Goal: Task Accomplishment & Management: Manage account settings

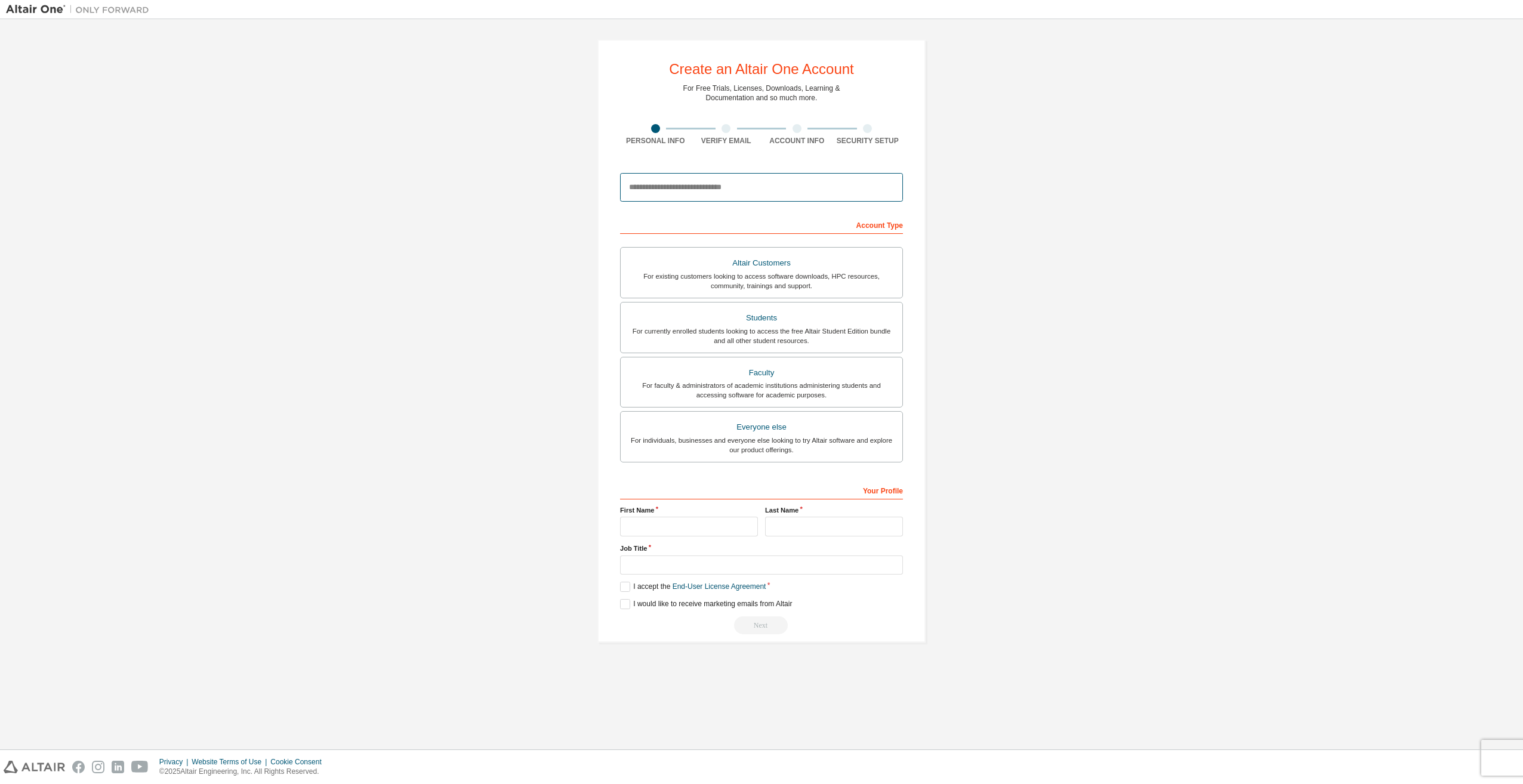
click at [742, 191] on input "email" at bounding box center [761, 187] width 283 height 28
type input "**********"
click at [761, 335] on div "For currently enrolled students looking to access the free Altair Student Editi…" at bounding box center [762, 336] width 268 height 19
click at [701, 529] on input "text" at bounding box center [689, 526] width 138 height 20
type input "*******"
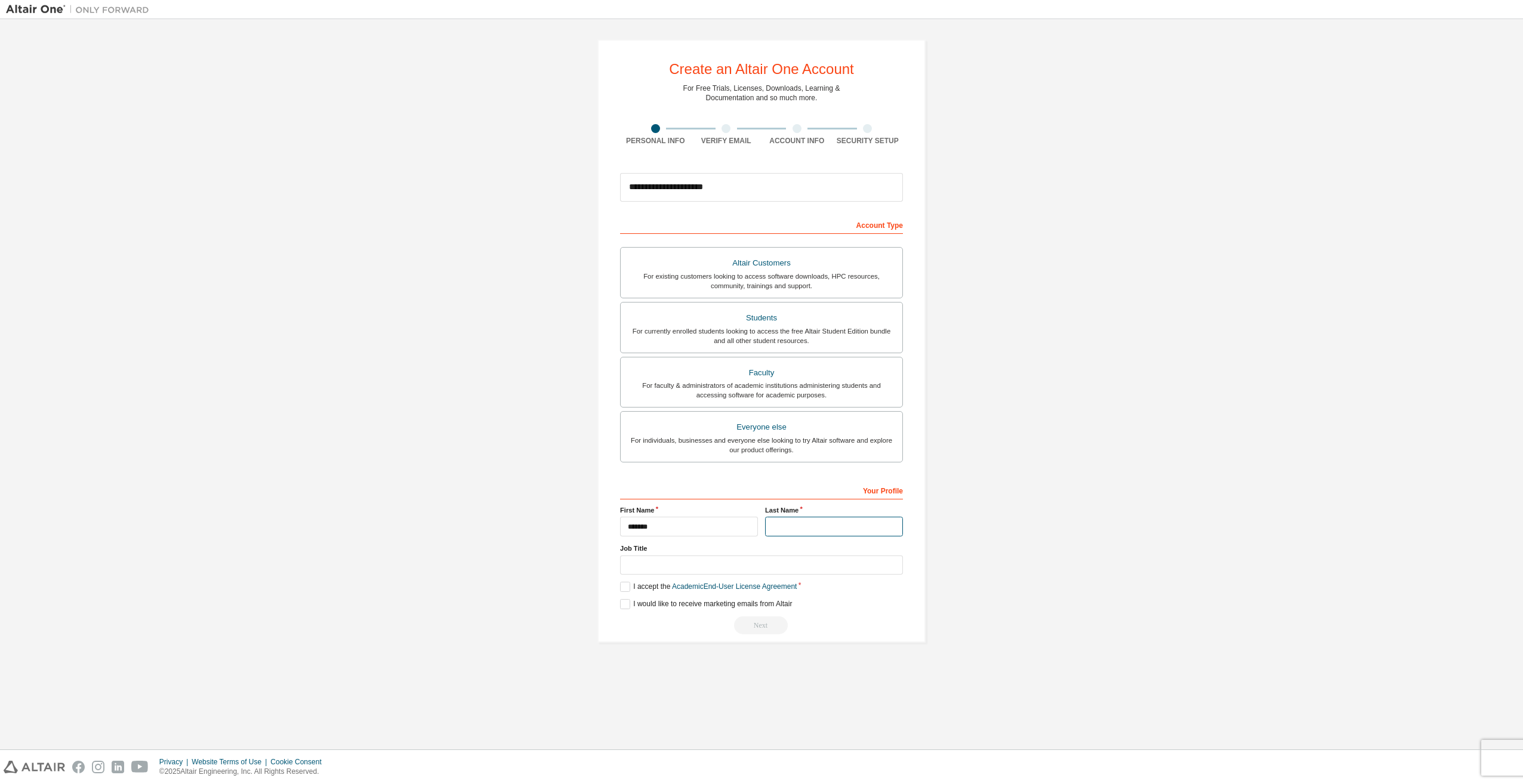
click at [790, 522] on input "text" at bounding box center [834, 526] width 138 height 20
type input "*"
click at [686, 560] on input "text" at bounding box center [761, 565] width 283 height 20
type input "***"
click at [627, 587] on label "I accept the Academic End-User License Agreement" at bounding box center [708, 587] width 176 height 10
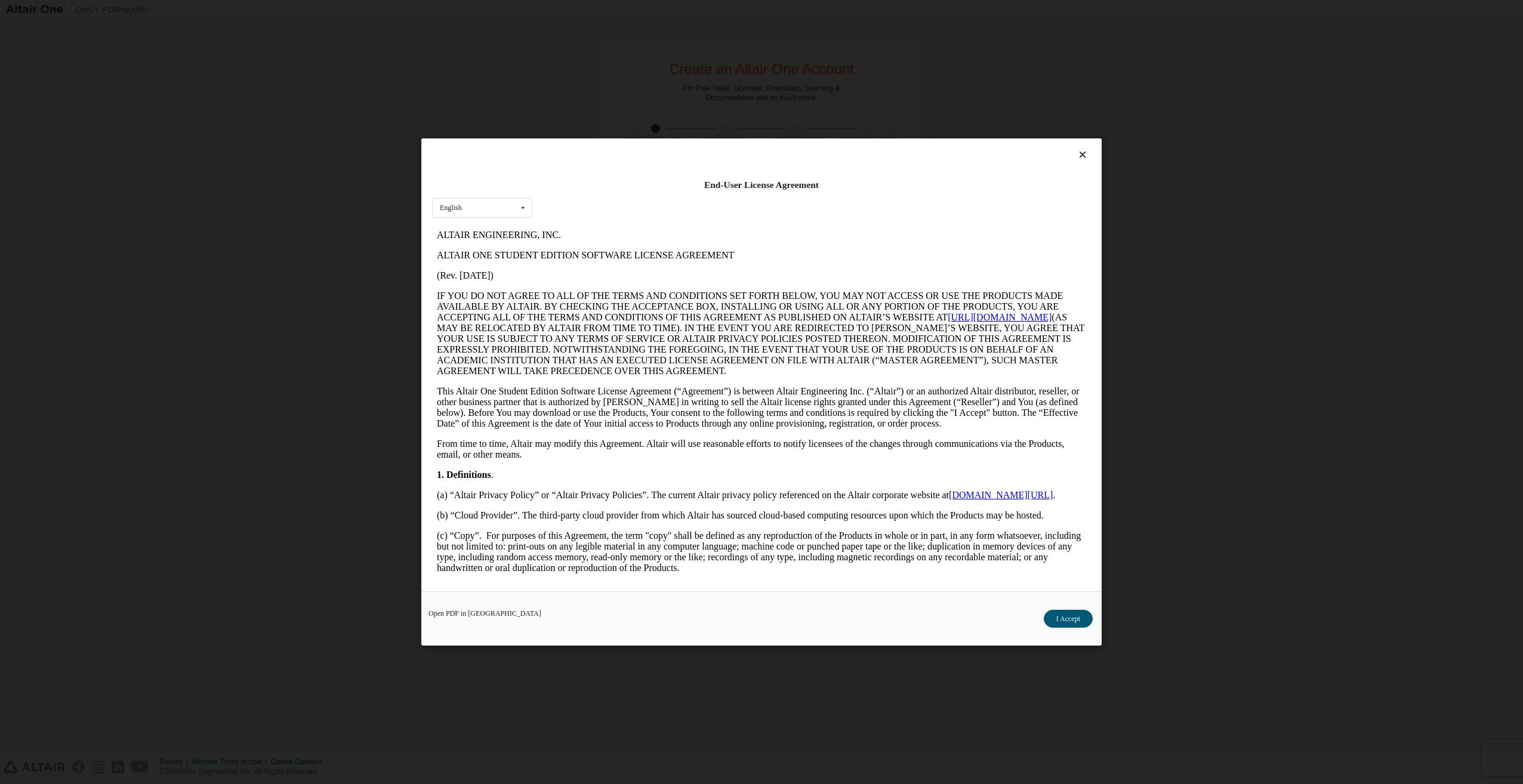
click at [1055, 605] on div "Open PDF in New Tab I Accept" at bounding box center [761, 618] width 681 height 54
click at [1058, 607] on div "Open PDF in New Tab I Accept" at bounding box center [761, 618] width 681 height 54
click at [1058, 622] on button "I Accept" at bounding box center [1068, 618] width 49 height 18
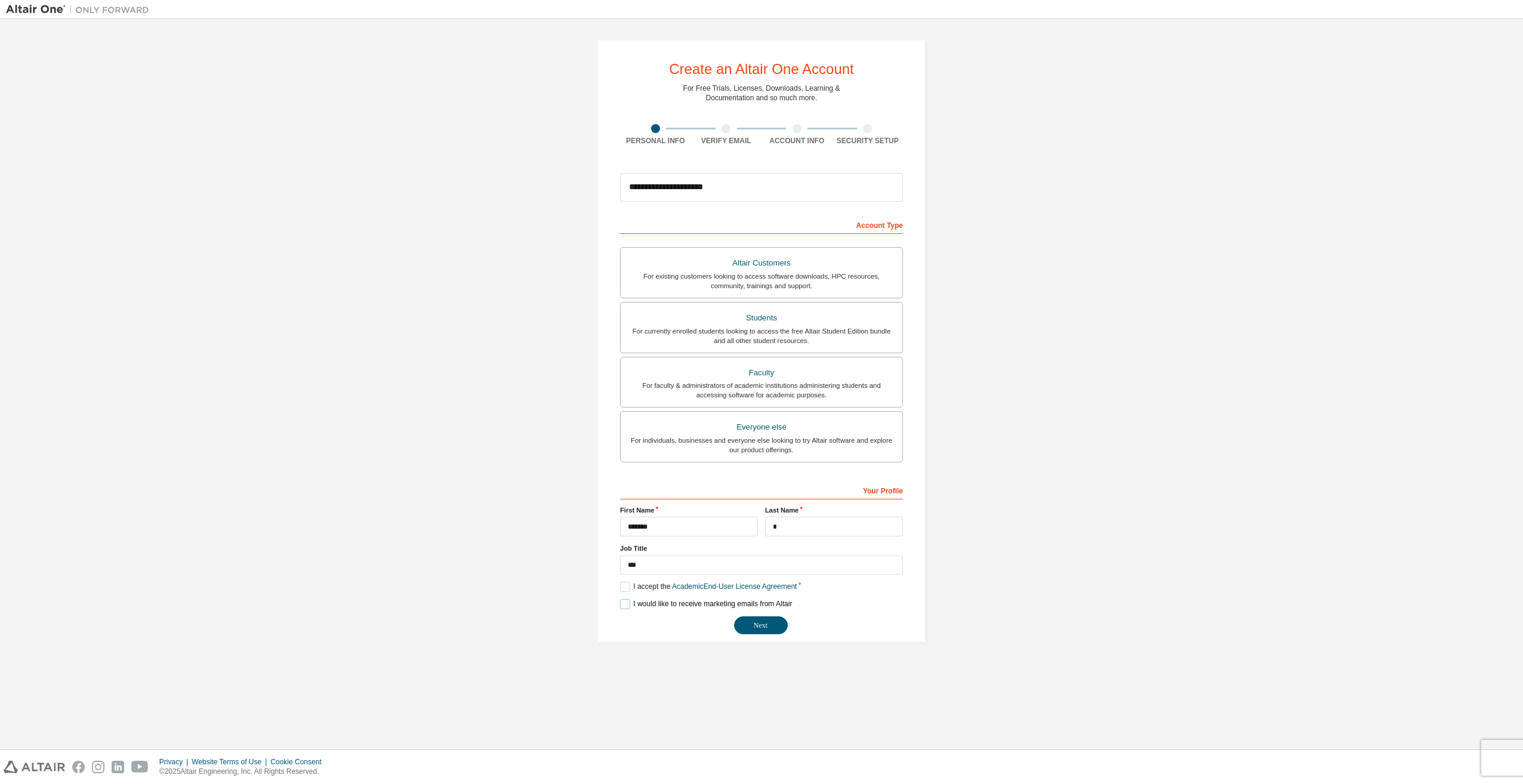
click at [630, 607] on label "I would like to receive marketing emails from Altair" at bounding box center [706, 604] width 172 height 10
click at [625, 606] on label "I would like to receive marketing emails from Altair" at bounding box center [706, 604] width 172 height 10
click at [759, 627] on button "Next" at bounding box center [760, 625] width 53 height 18
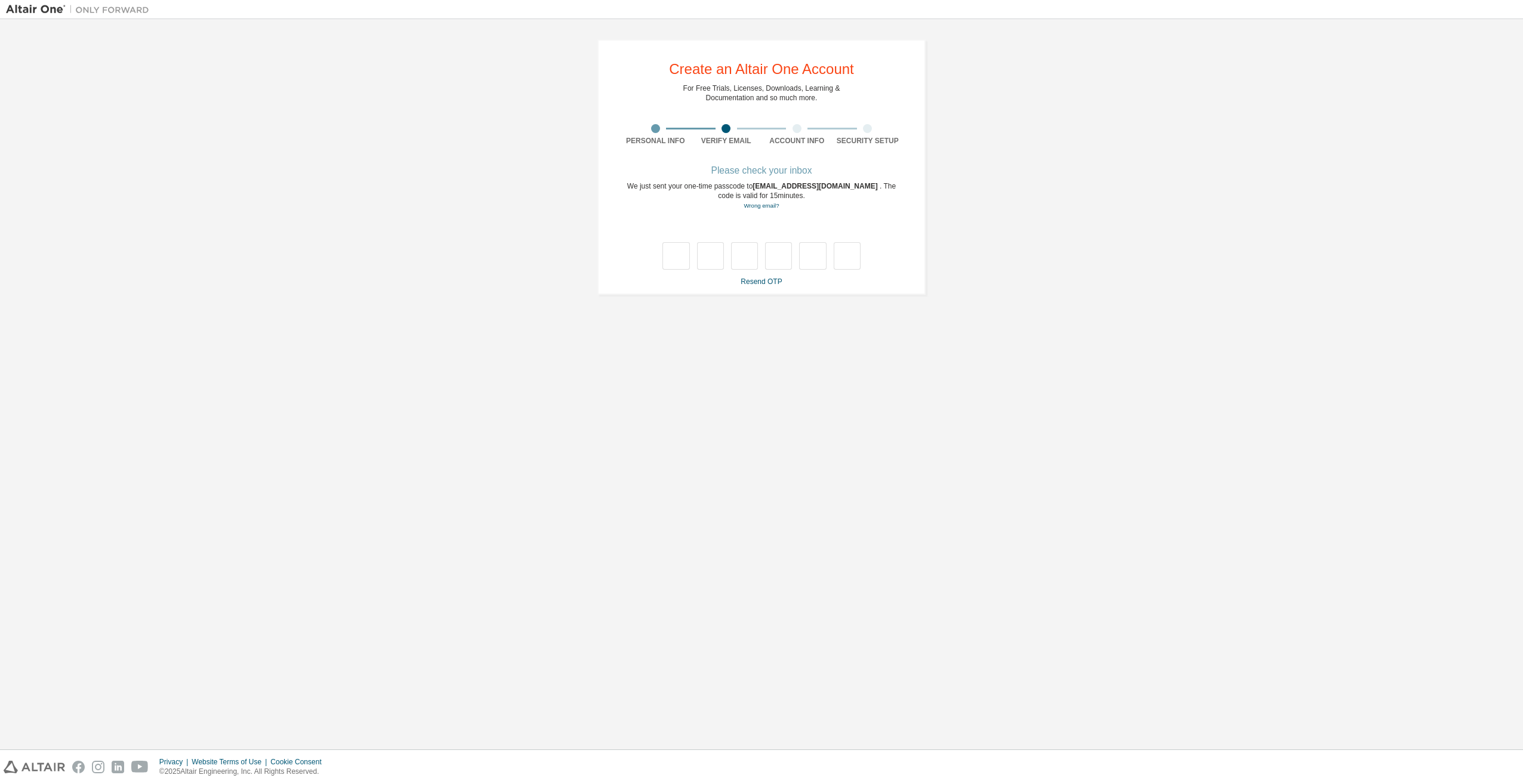
type input "*"
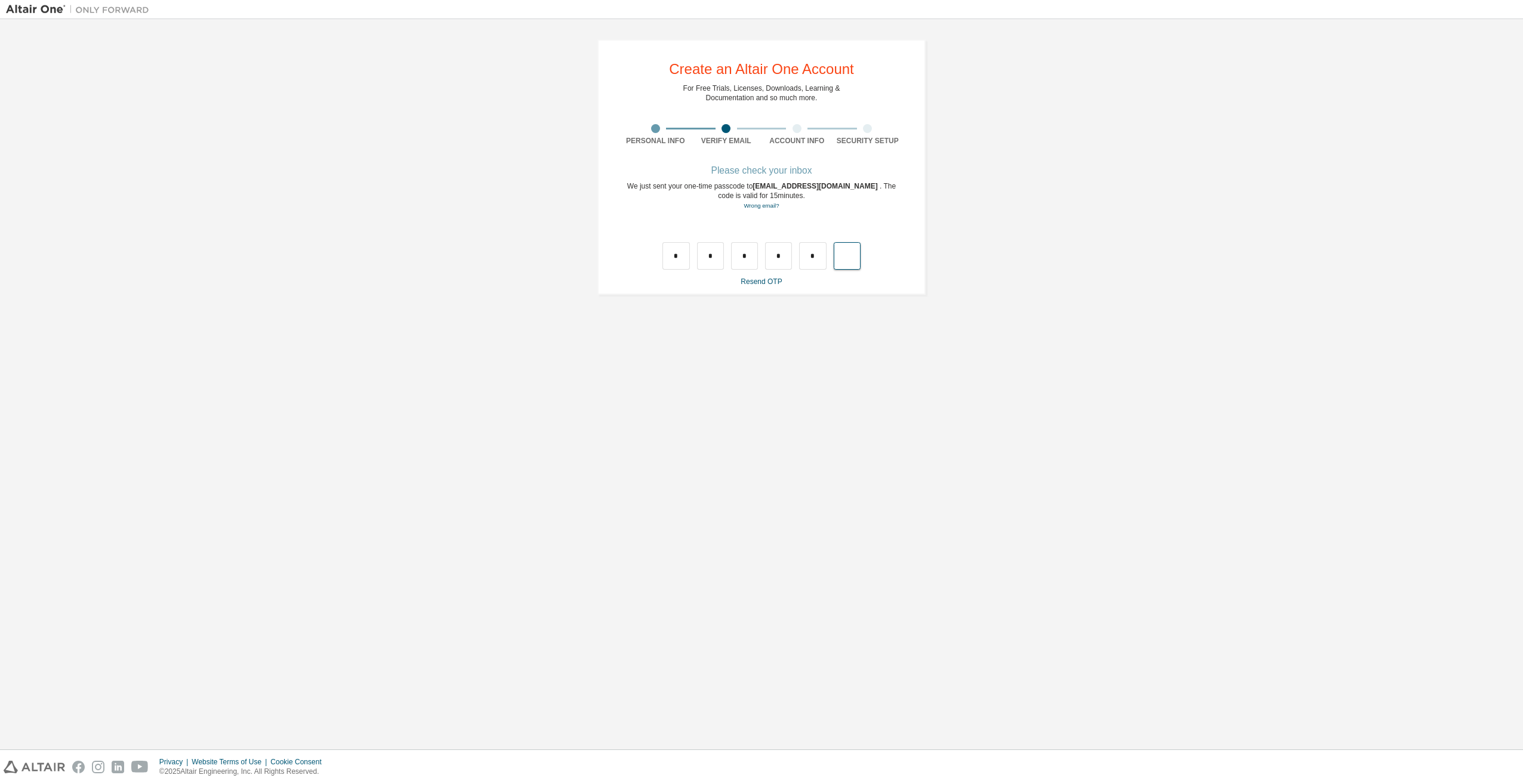
type input "*"
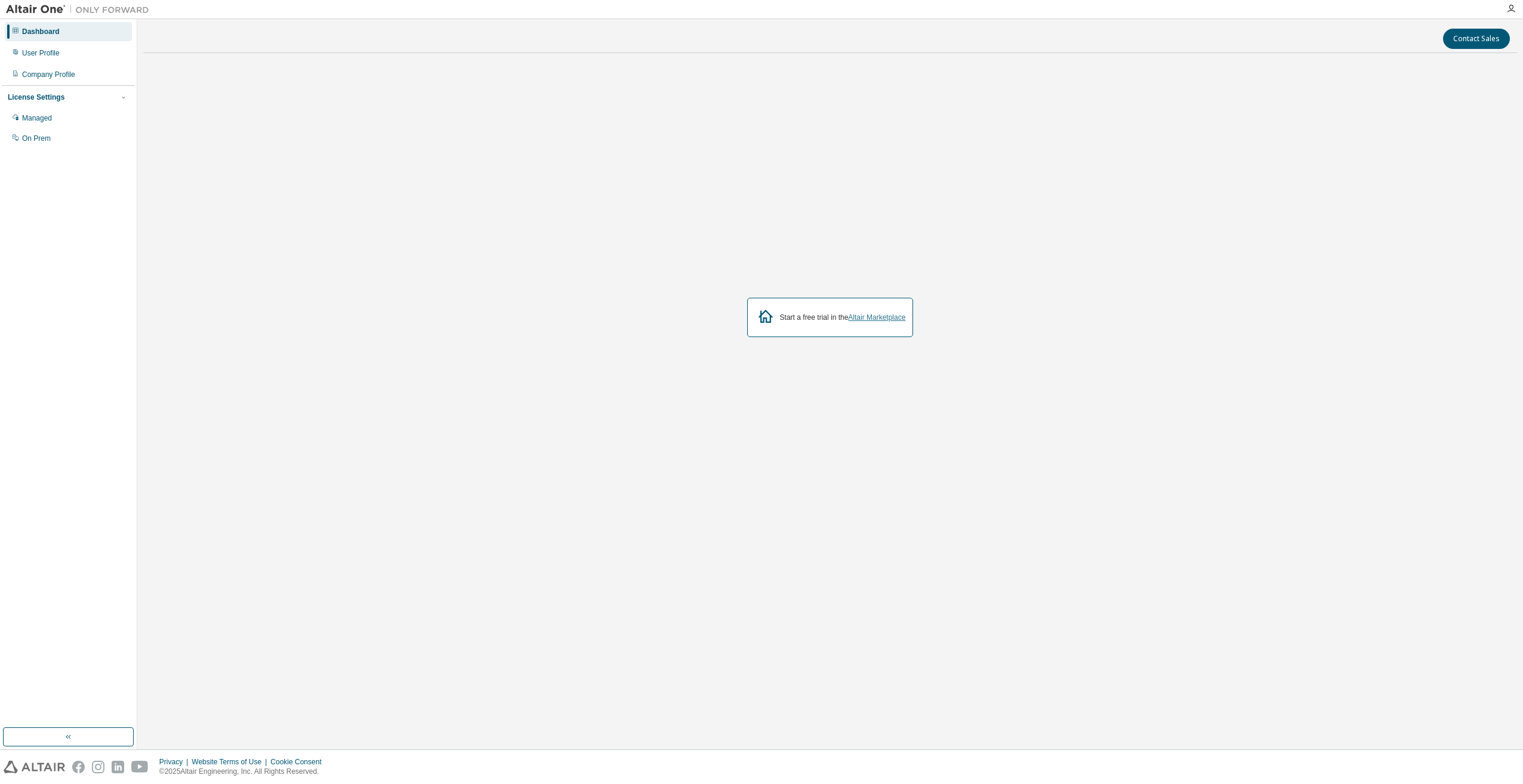
click at [865, 314] on link "Altair Marketplace" at bounding box center [877, 318] width 57 height 8
click at [48, 55] on div "User Profile" at bounding box center [41, 53] width 38 height 9
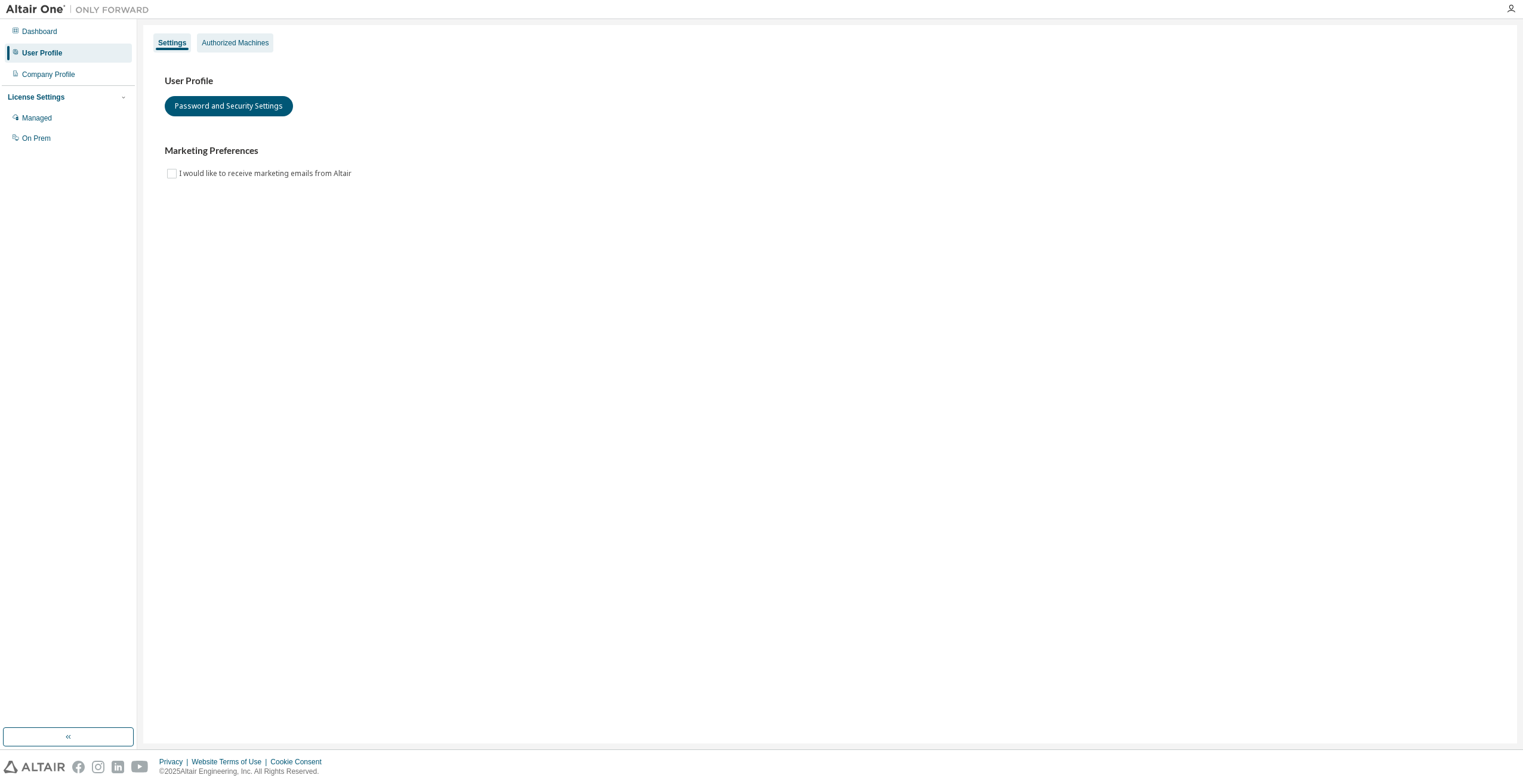
click at [256, 42] on div "Authorized Machines" at bounding box center [235, 43] width 67 height 9
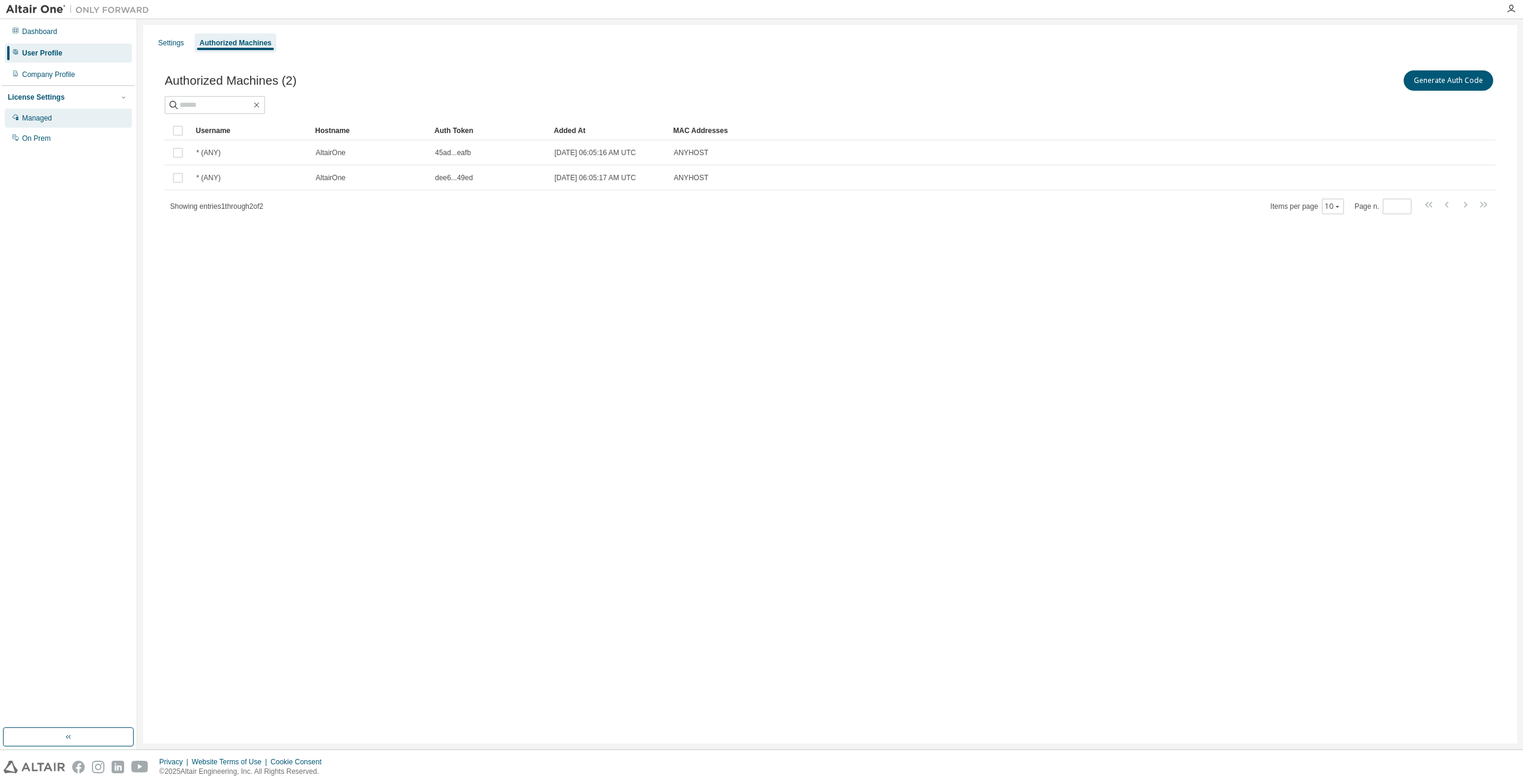
click at [39, 122] on div "Managed" at bounding box center [37, 118] width 30 height 9
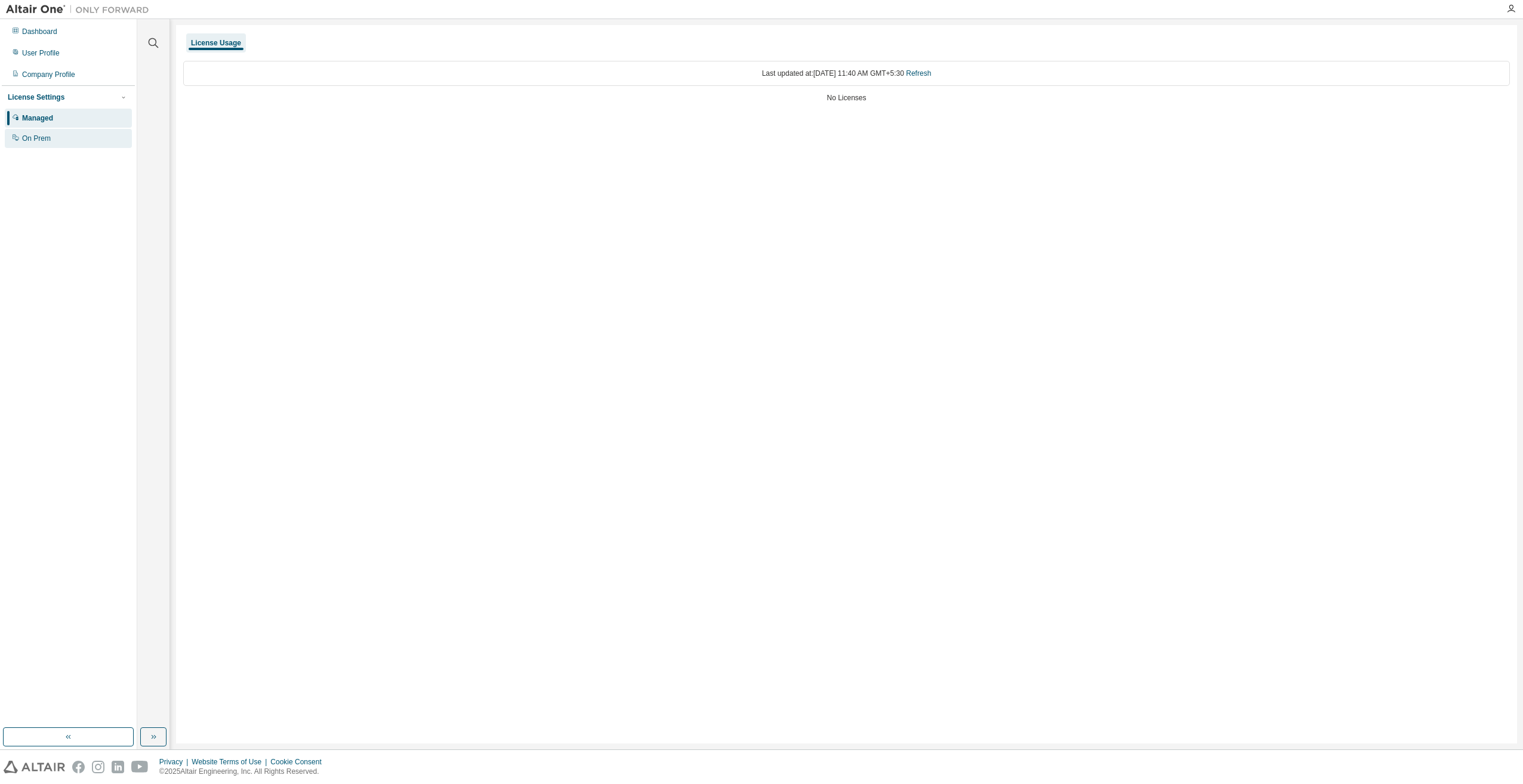
click at [40, 135] on div "On Prem" at bounding box center [37, 139] width 28 height 9
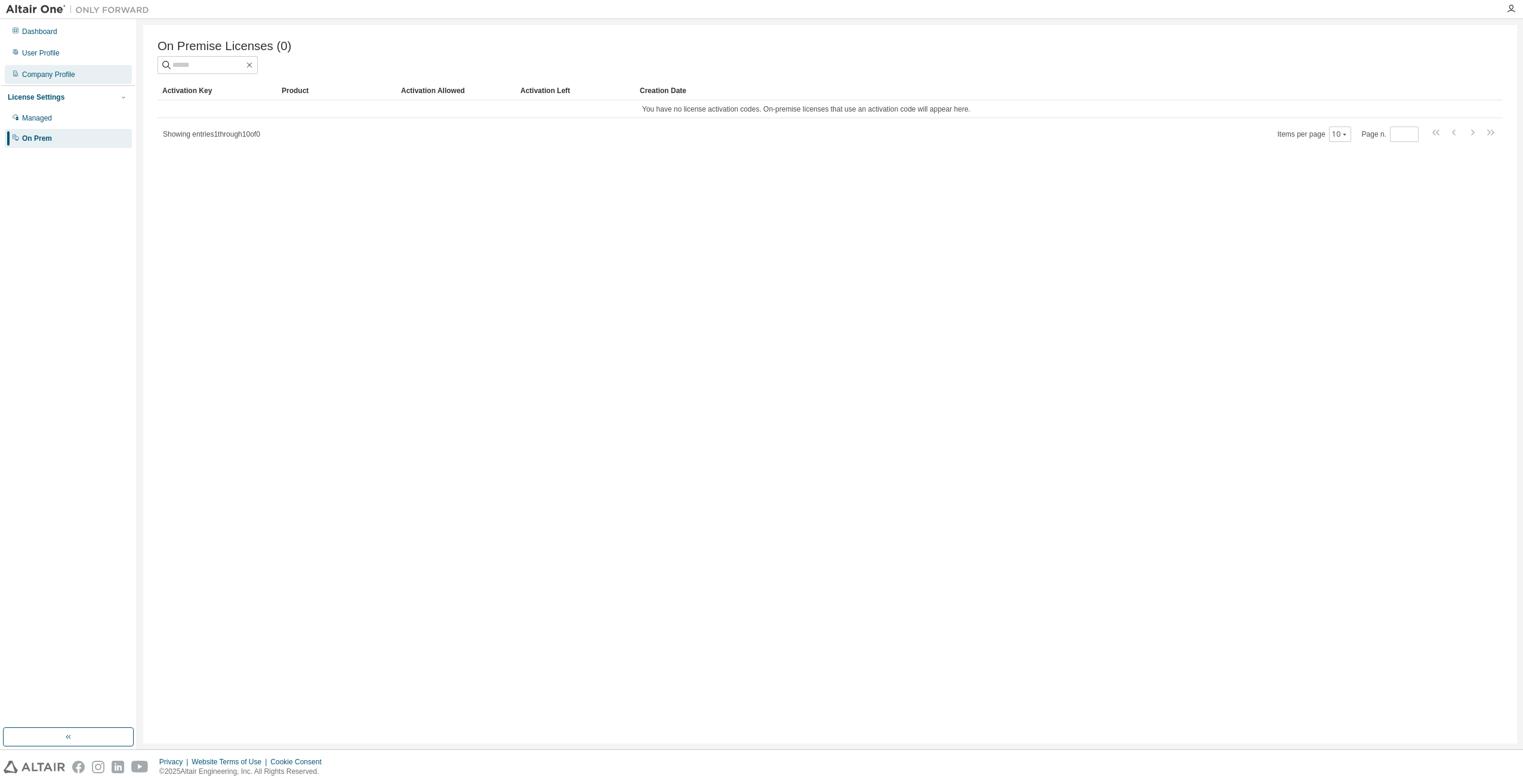
click at [49, 72] on div "Company Profile" at bounding box center [49, 74] width 53 height 9
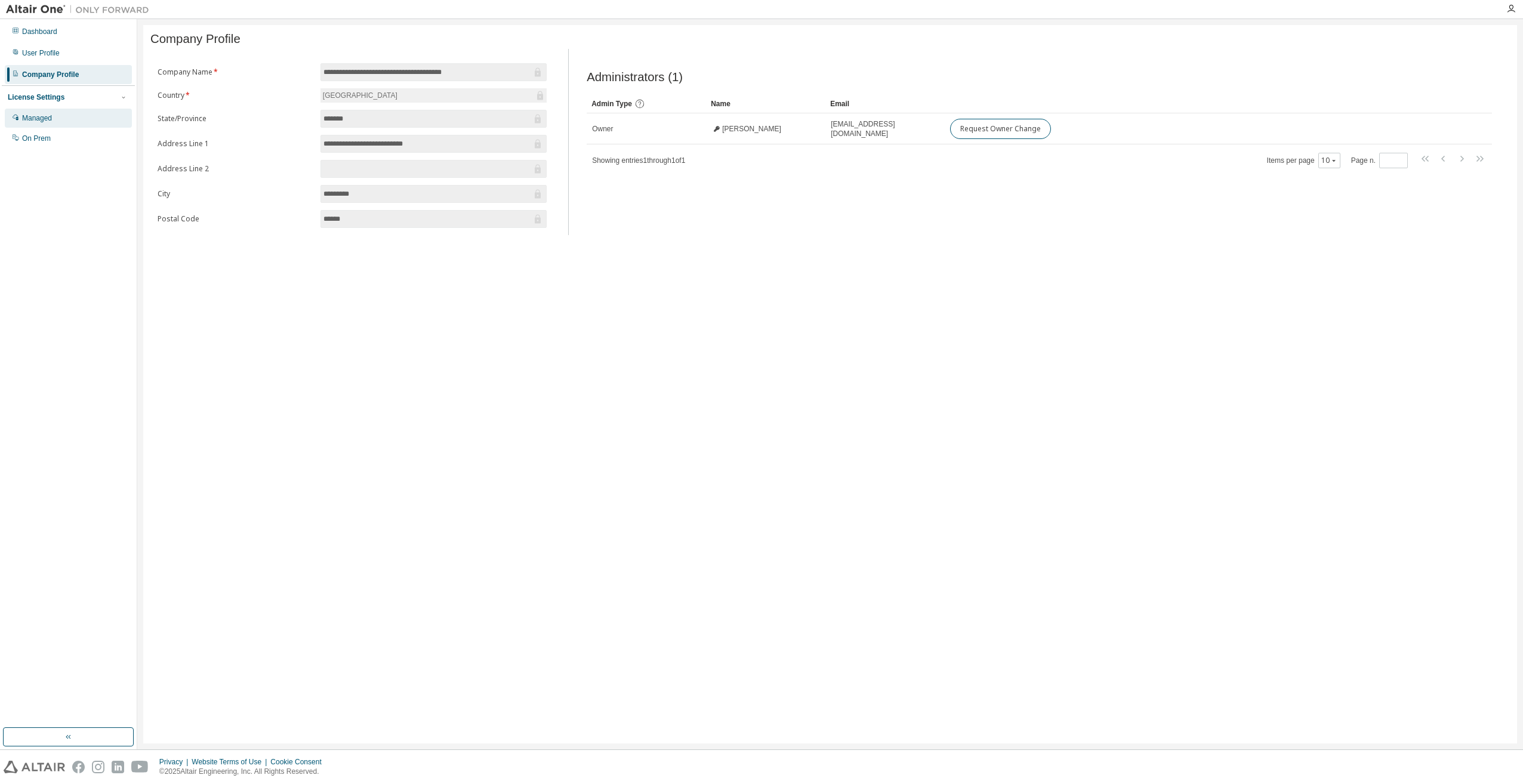
click at [43, 120] on div "Managed" at bounding box center [37, 118] width 30 height 9
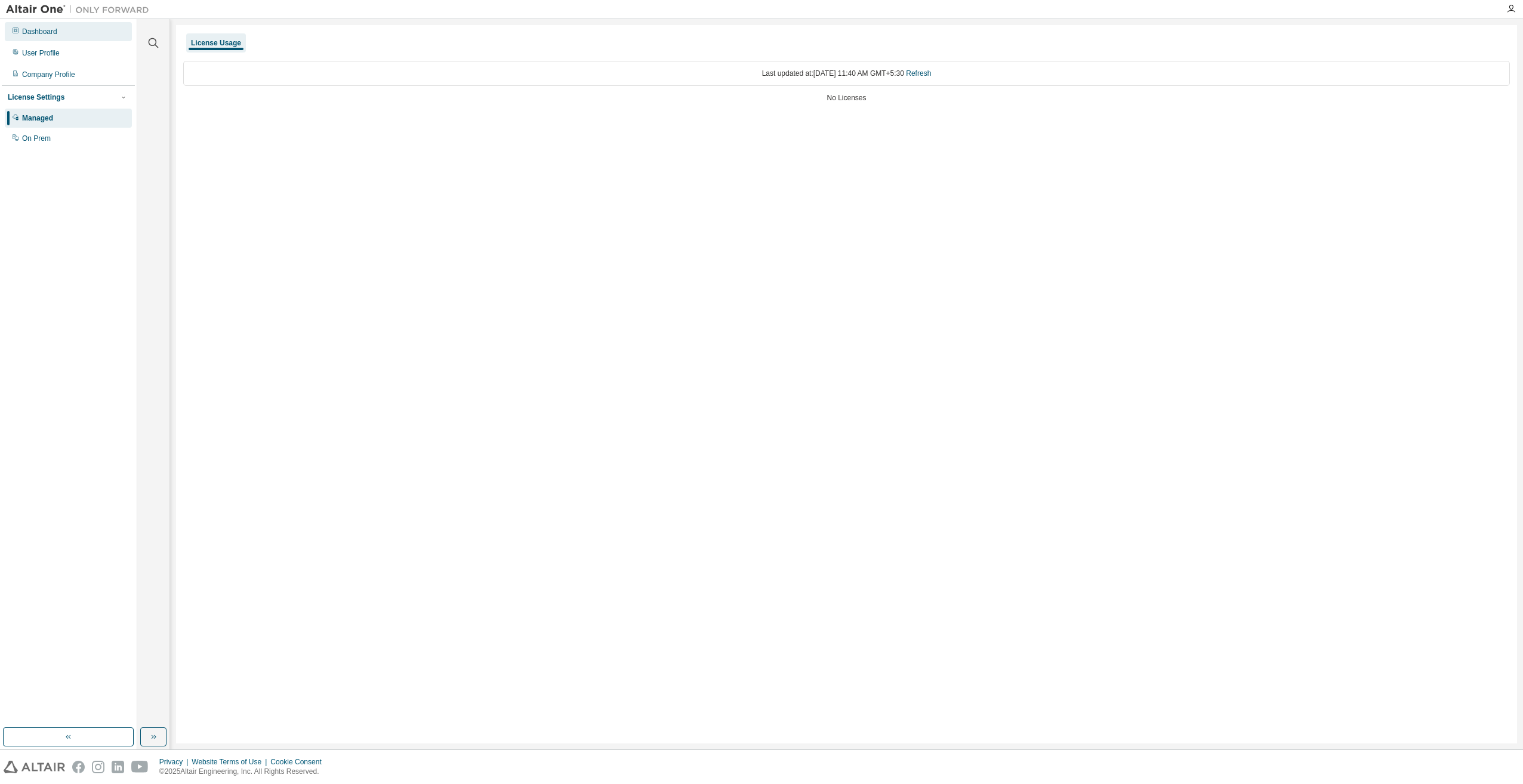
click at [34, 33] on div "Dashboard" at bounding box center [40, 32] width 35 height 9
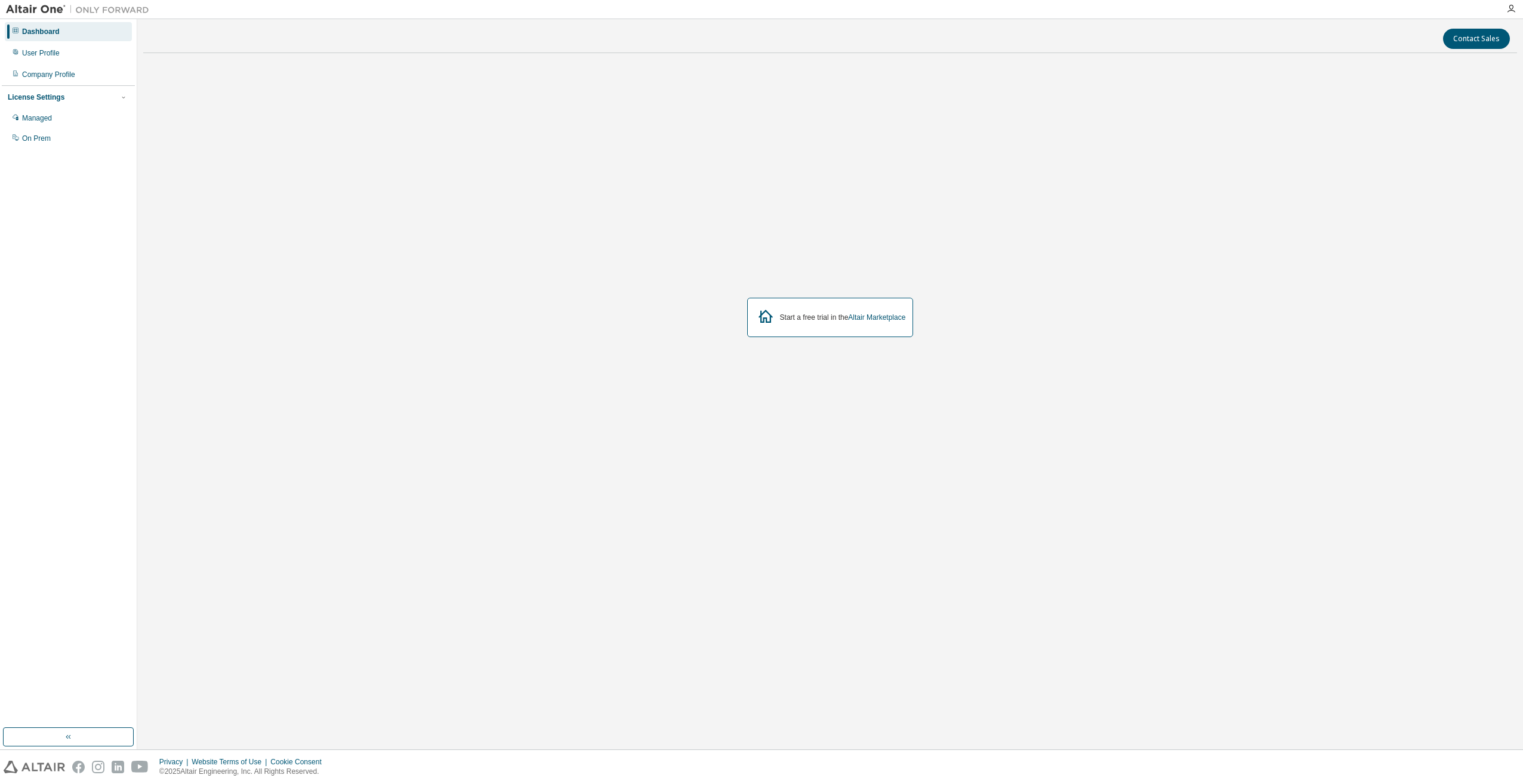
click at [763, 319] on icon at bounding box center [765, 316] width 14 height 13
click at [9, 29] on div "Dashboard" at bounding box center [68, 32] width 127 height 19
